Goal: Task Accomplishment & Management: Use online tool/utility

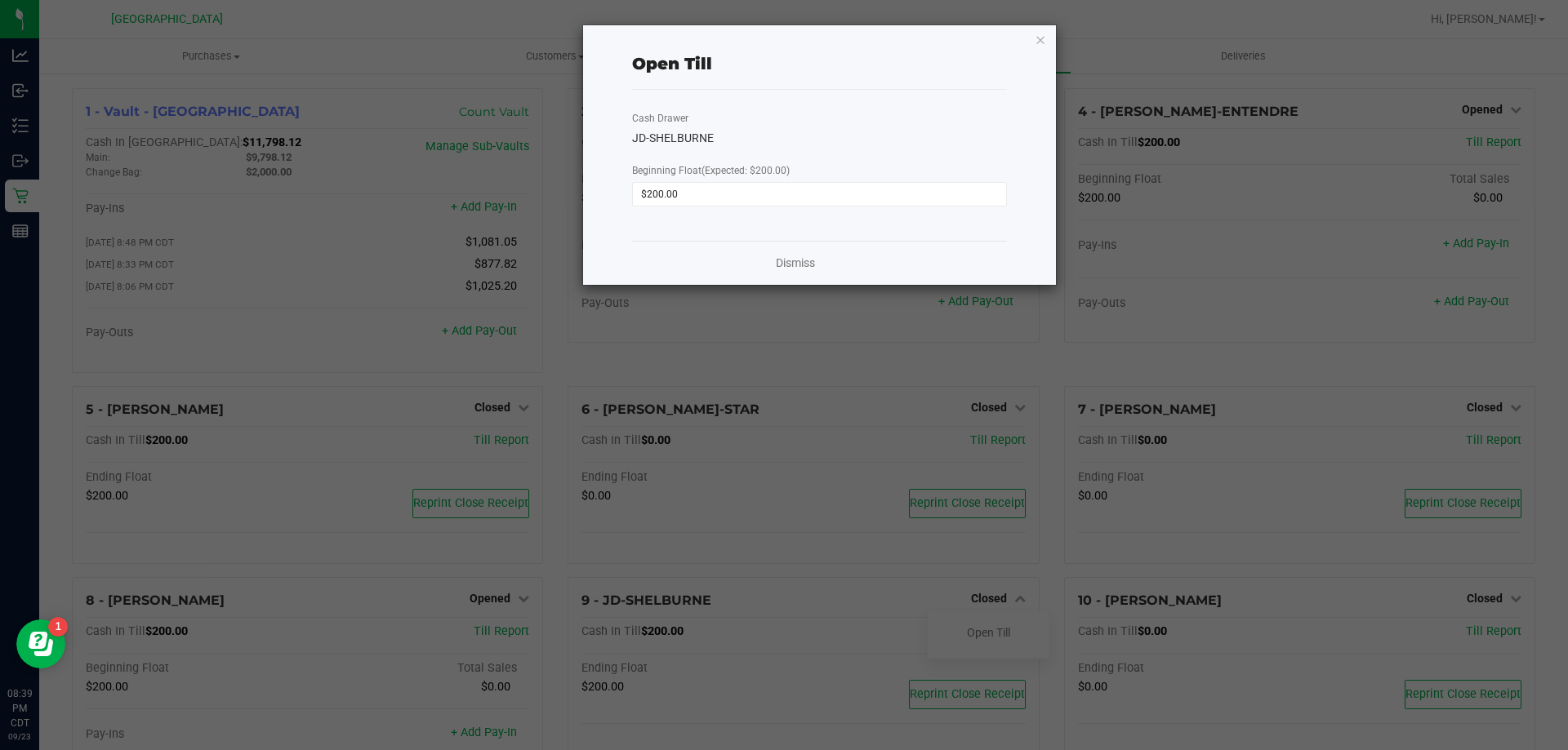
scroll to position [219, 0]
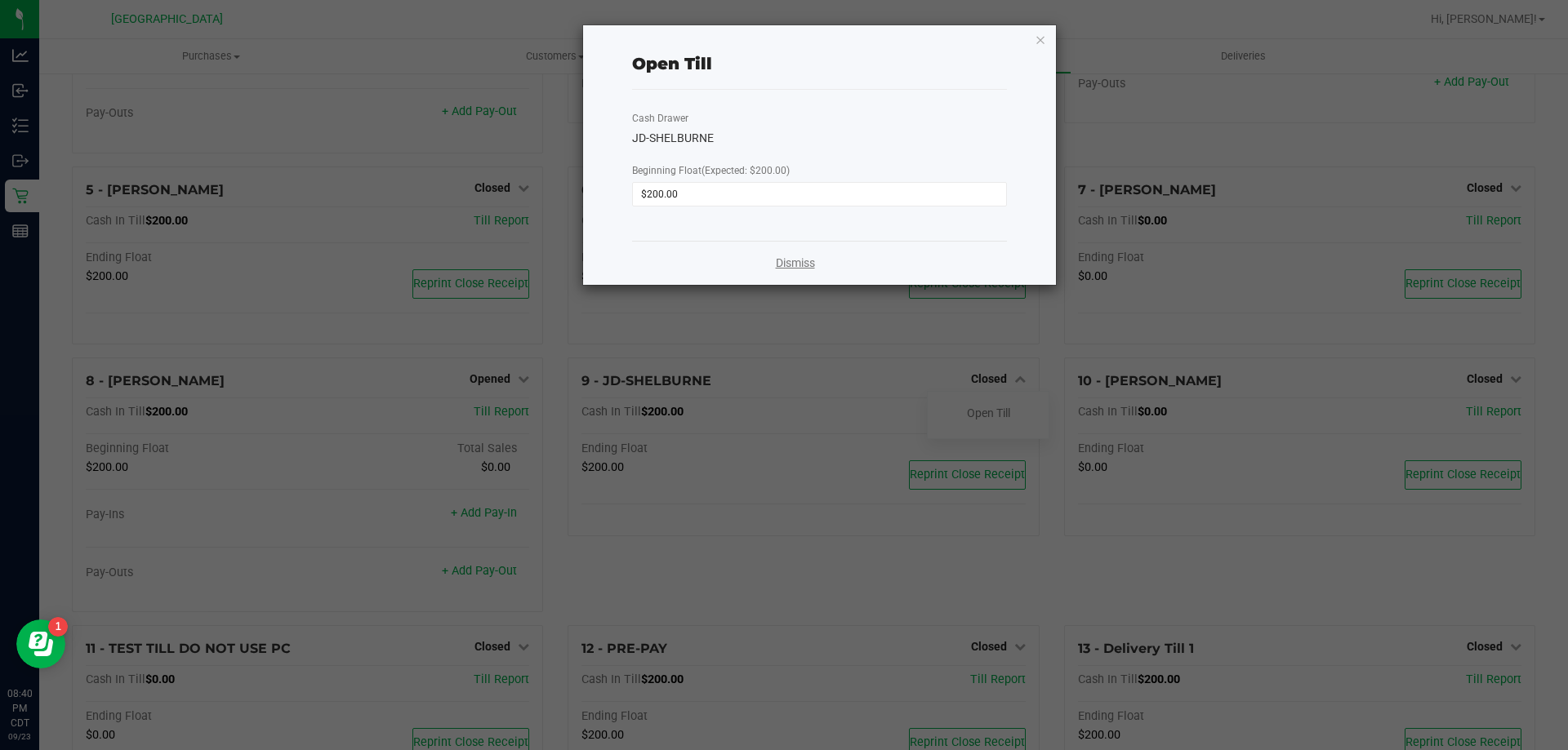
click at [813, 259] on link "Dismiss" at bounding box center [795, 263] width 39 height 18
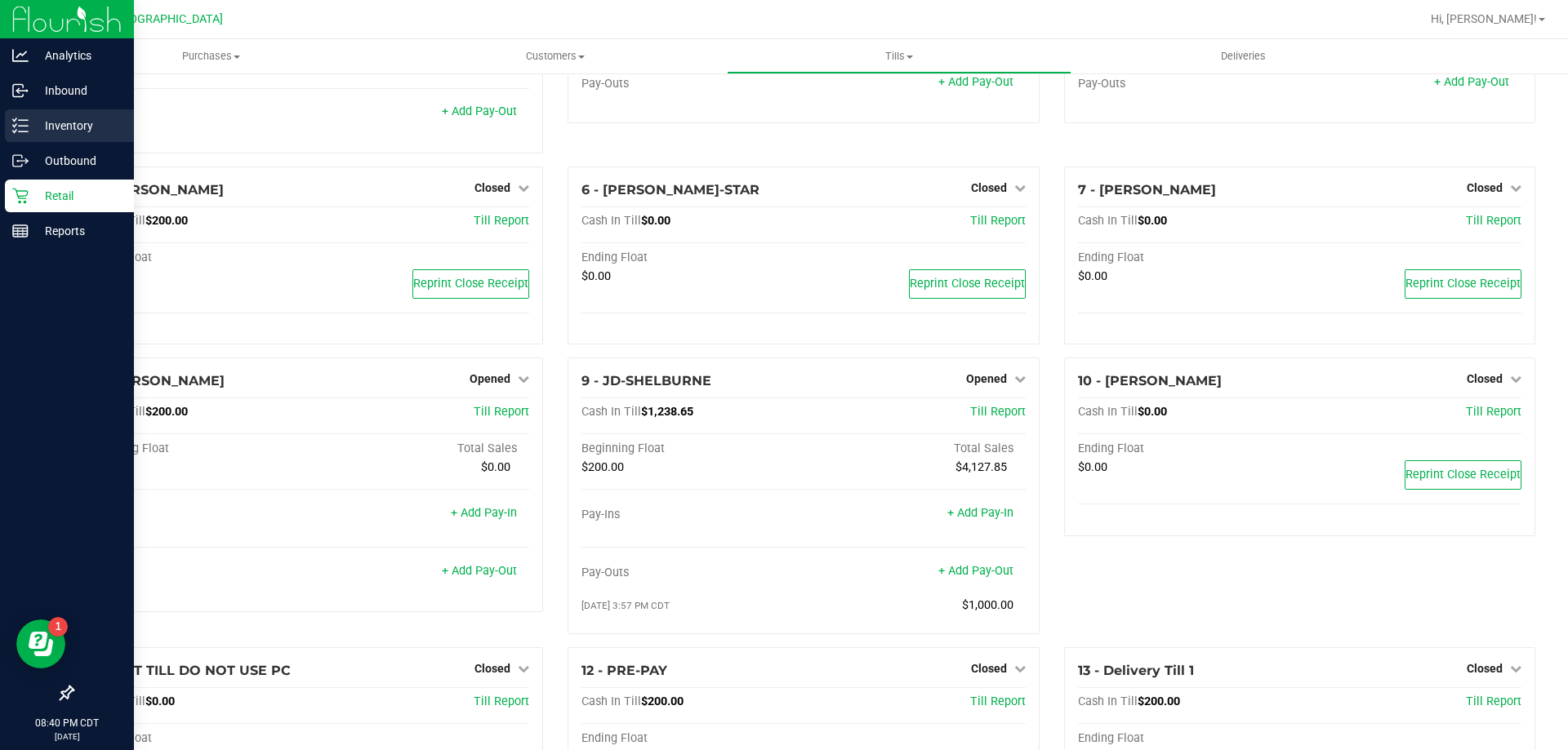
click at [98, 113] on div "Inventory" at bounding box center [69, 126] width 129 height 33
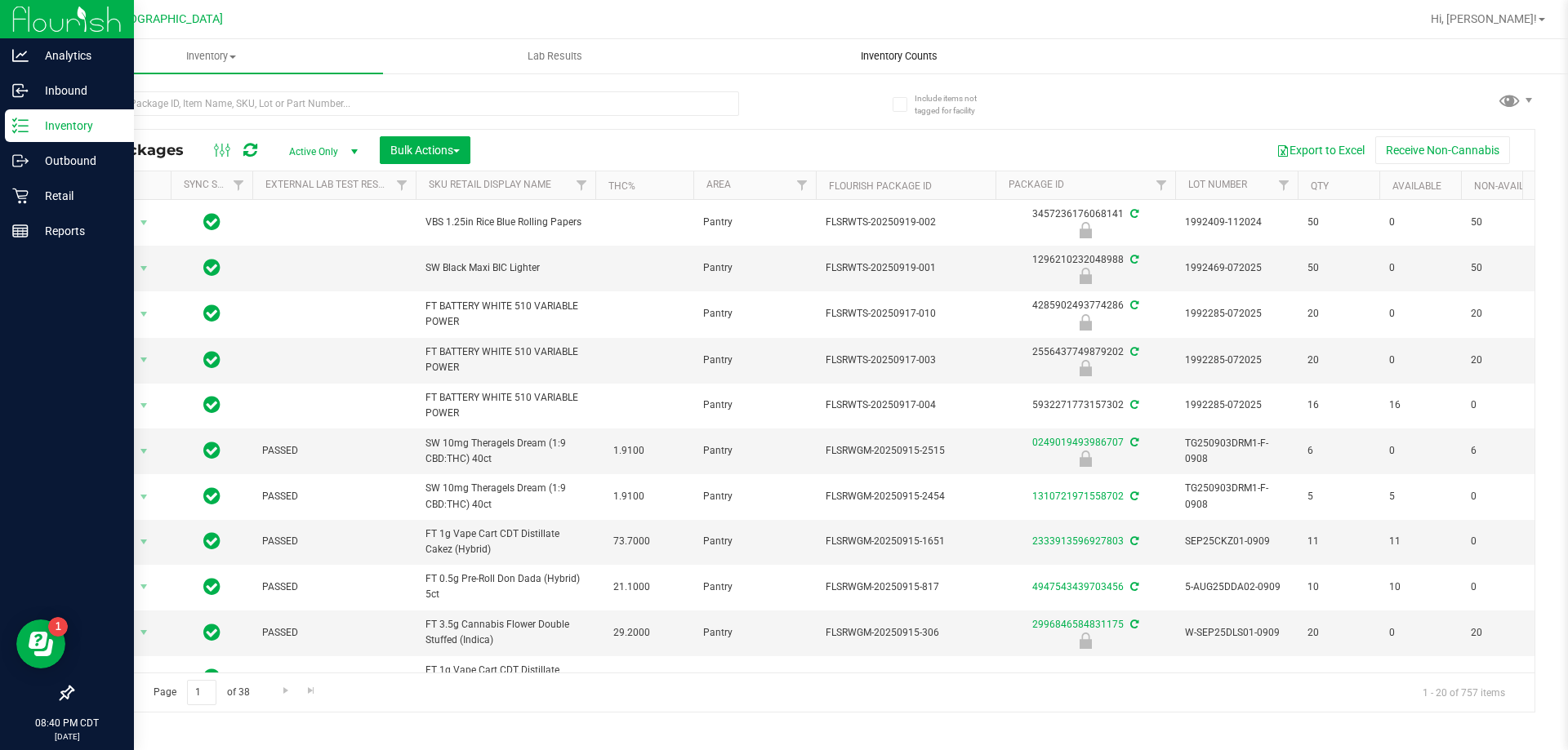
click at [895, 56] on span "Inventory Counts" at bounding box center [899, 56] width 121 height 15
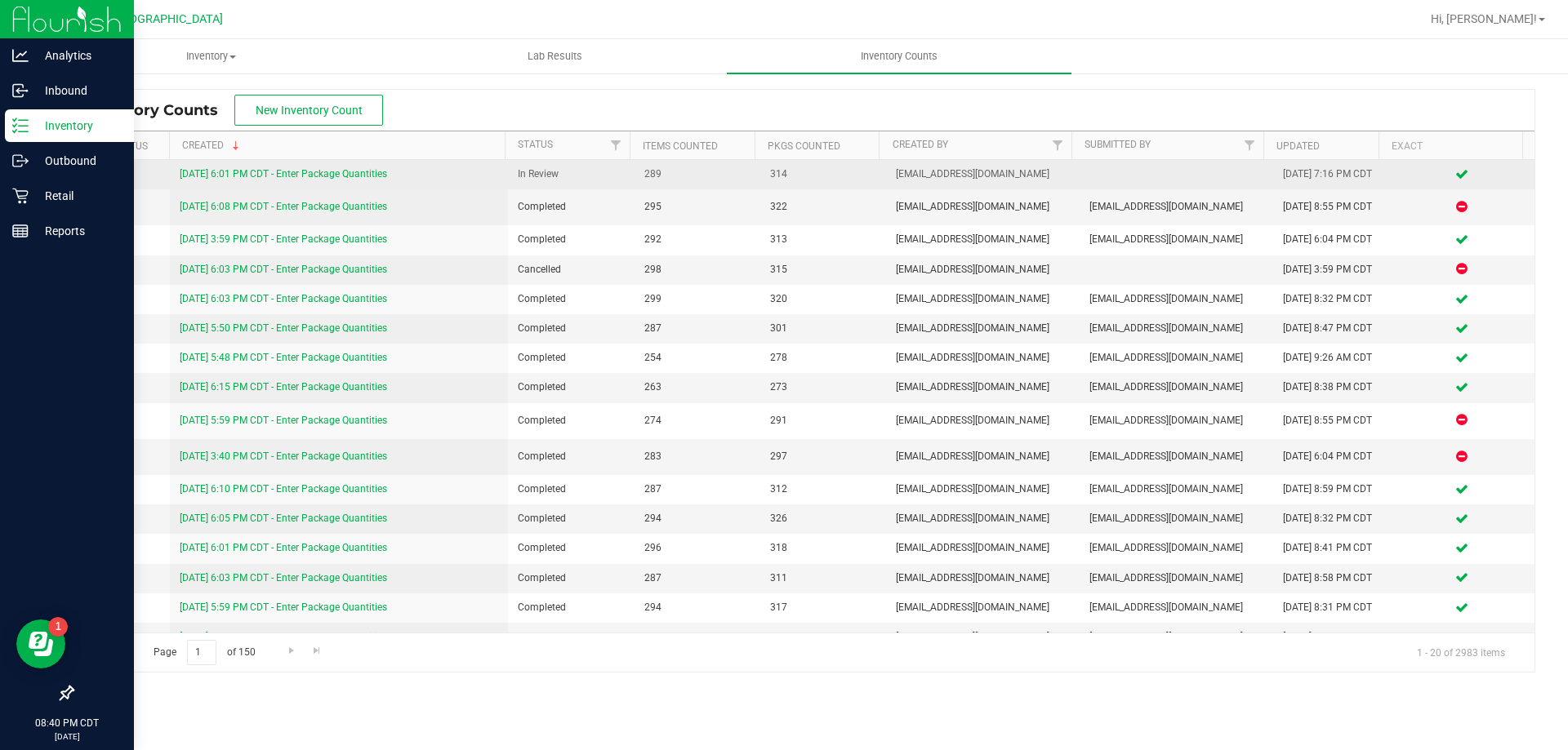
click at [229, 172] on link "[DATE] 6:01 PM CDT - Enter Package Quantities" at bounding box center [283, 174] width 208 height 12
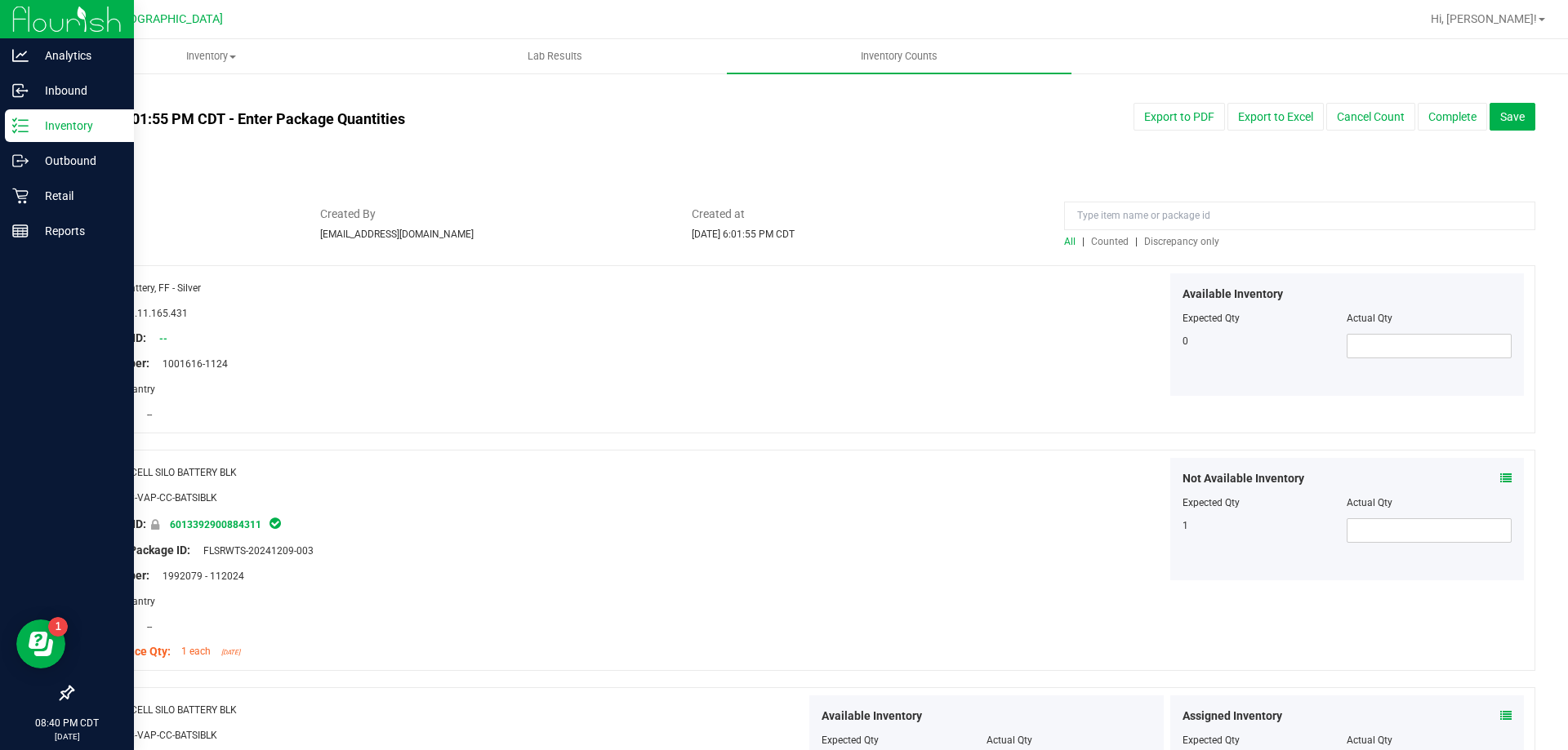
click at [1164, 247] on div "All | Counted | Discrepancy only" at bounding box center [1299, 241] width 471 height 15
click at [1169, 243] on span "Discrepancy only" at bounding box center [1181, 242] width 75 height 12
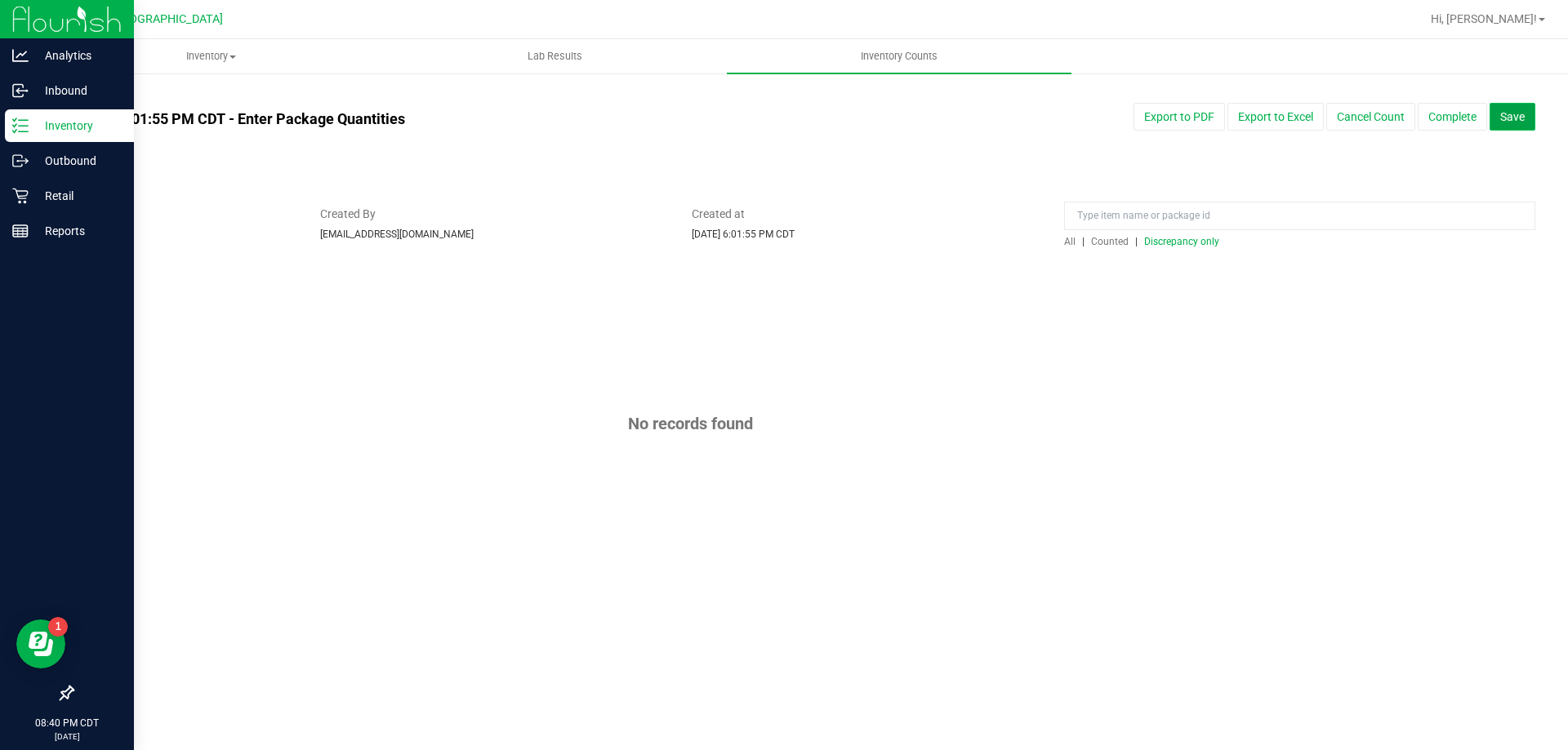
click at [1522, 119] on span "Save" at bounding box center [1511, 116] width 24 height 13
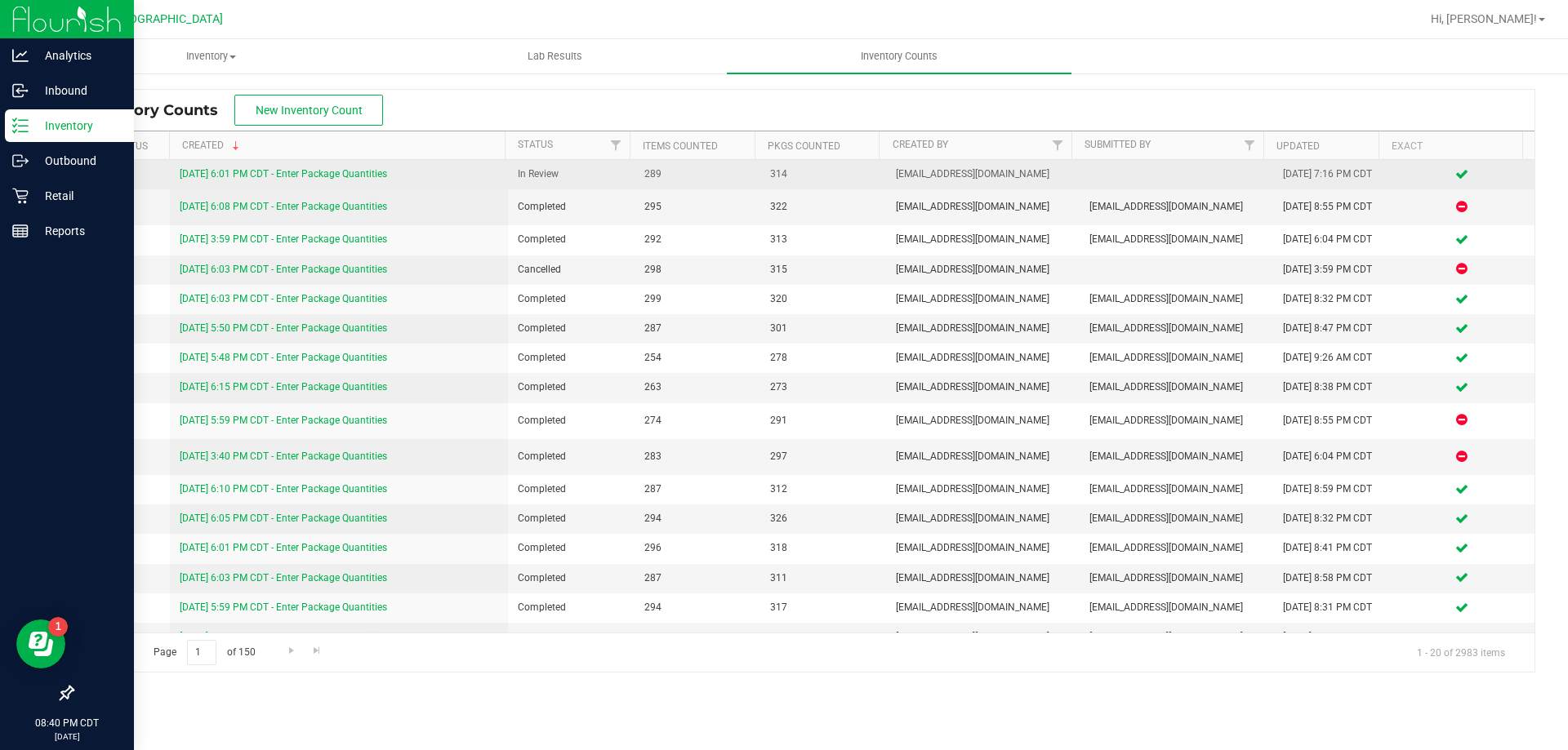
click at [310, 178] on link "[DATE] 6:01 PM CDT - Enter Package Quantities" at bounding box center [283, 174] width 208 height 12
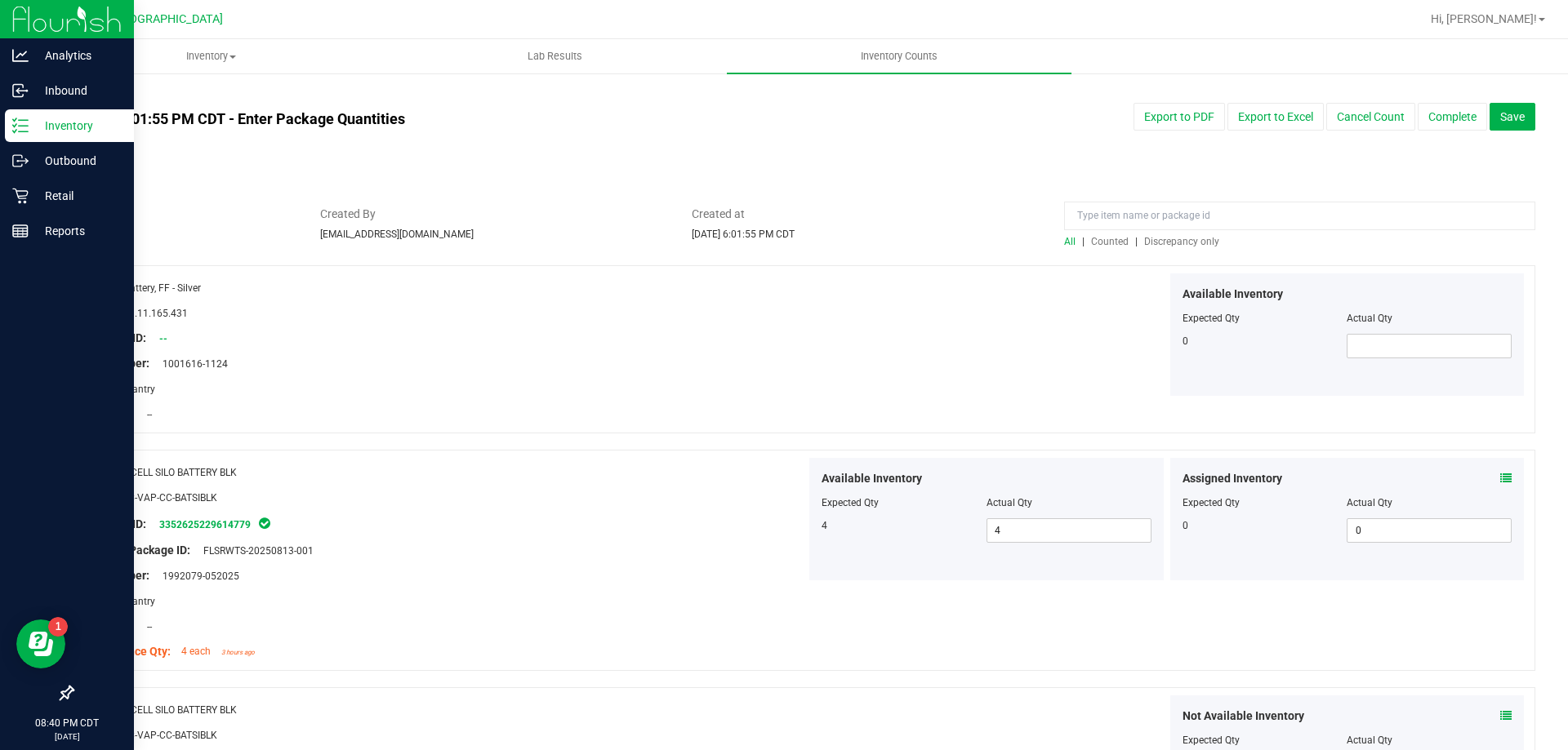
click at [1196, 238] on span "Discrepancy only" at bounding box center [1181, 242] width 75 height 12
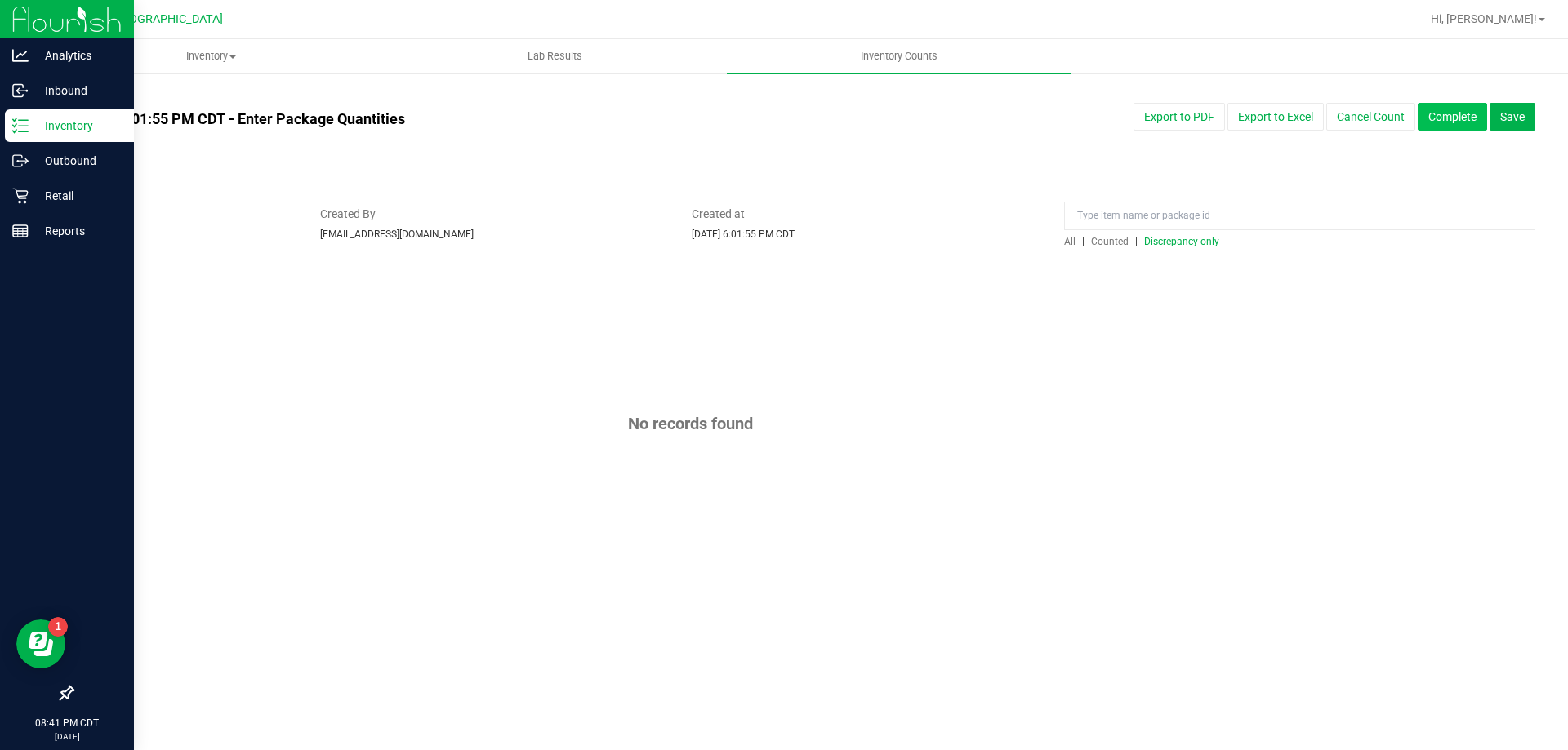
click at [1452, 129] on button "Complete" at bounding box center [1452, 117] width 69 height 27
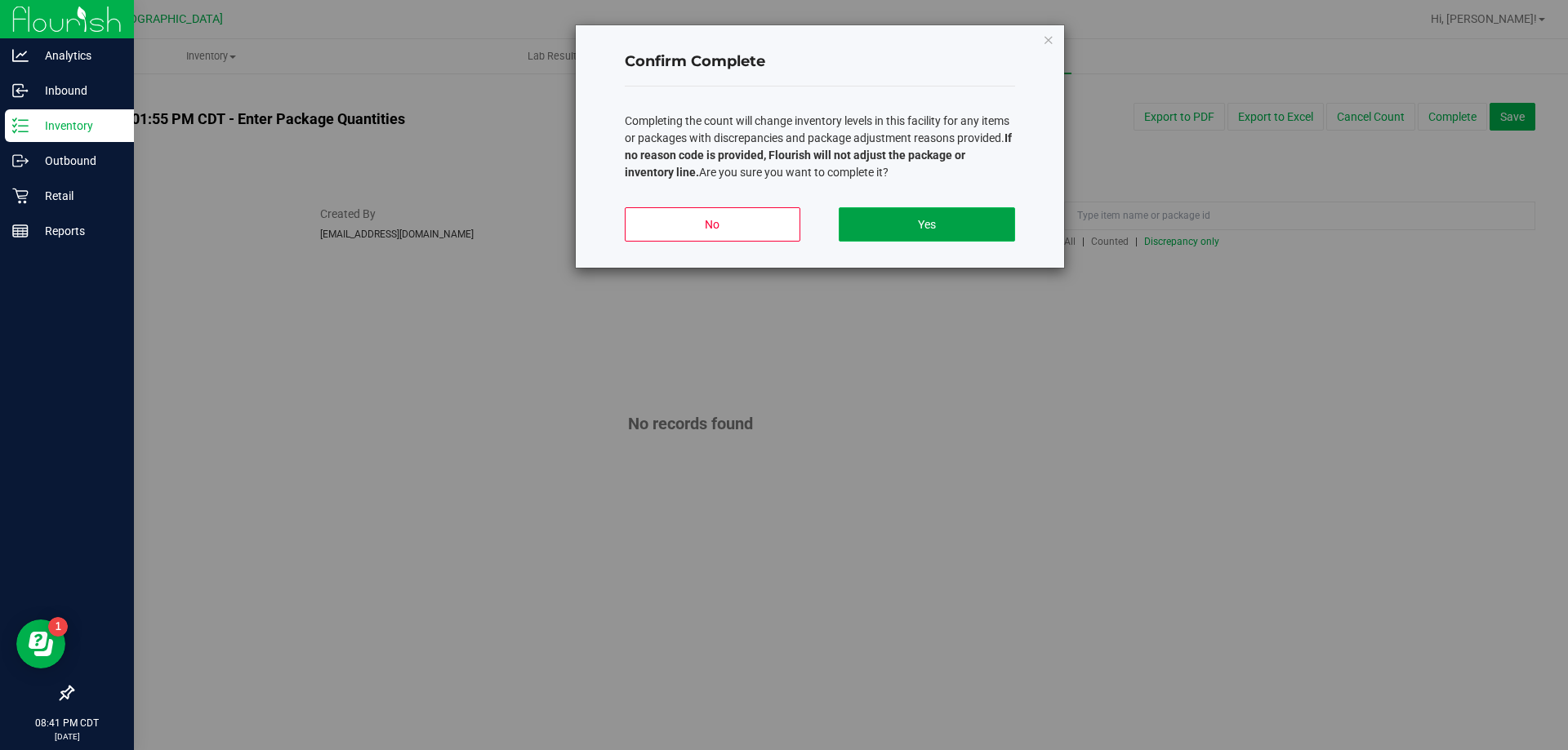
click at [927, 233] on button "Yes" at bounding box center [927, 224] width 175 height 34
